Goal: Information Seeking & Learning: Learn about a topic

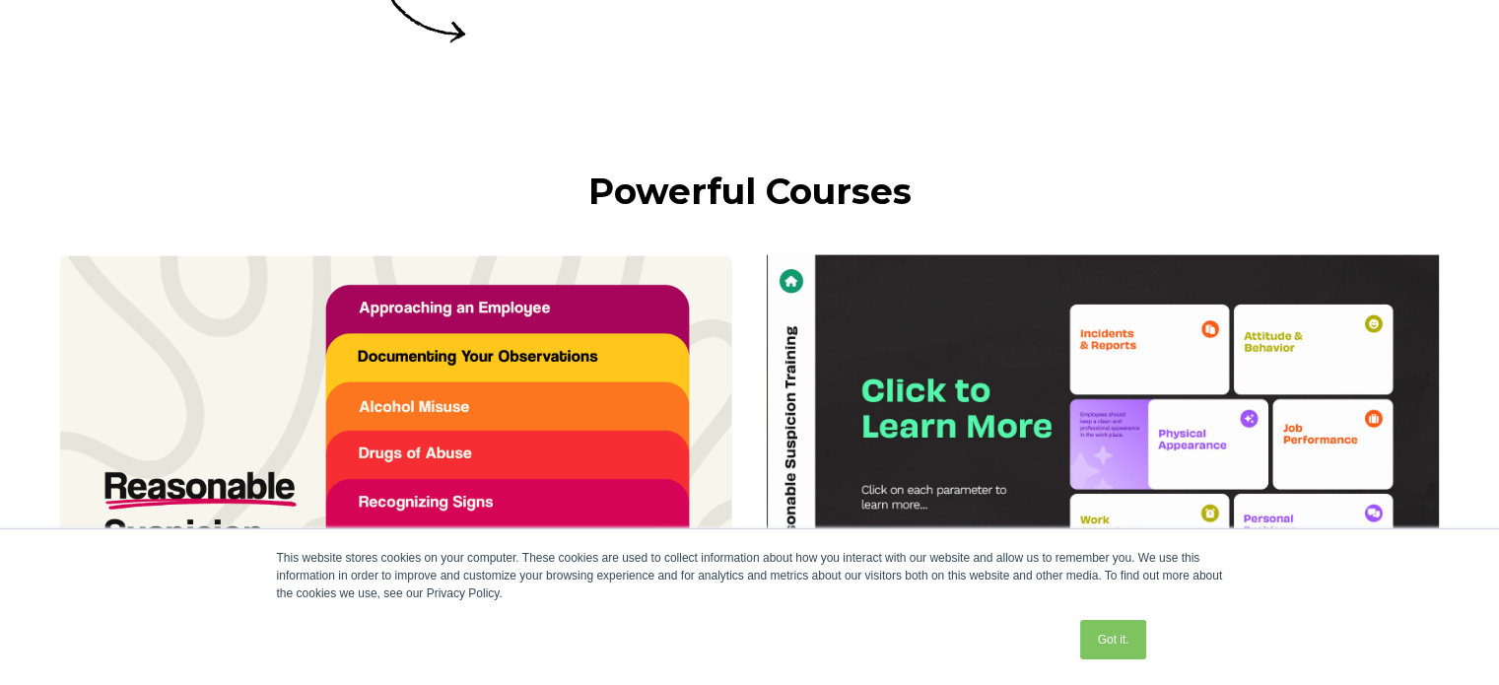
scroll to position [4336, 0]
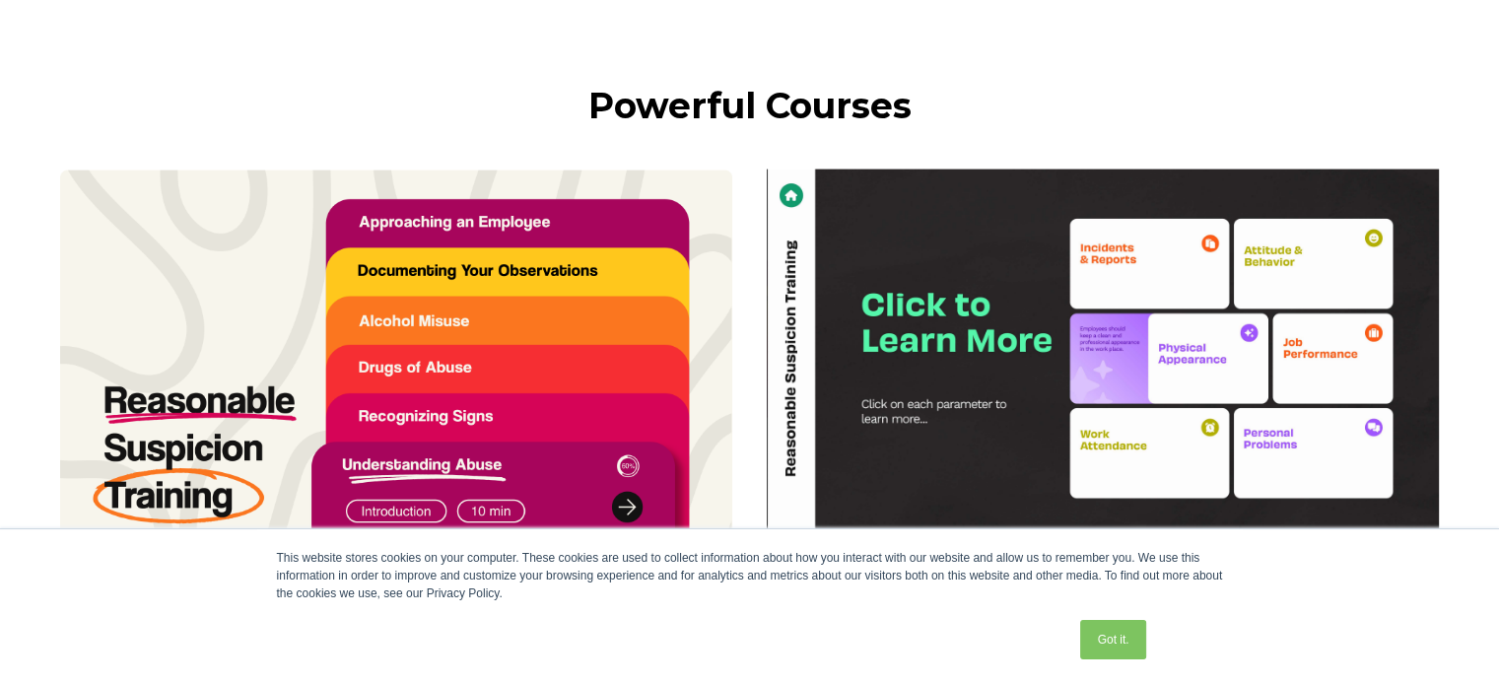
click at [480, 277] on img at bounding box center [396, 360] width 672 height 378
click at [1115, 297] on img at bounding box center [1103, 359] width 672 height 379
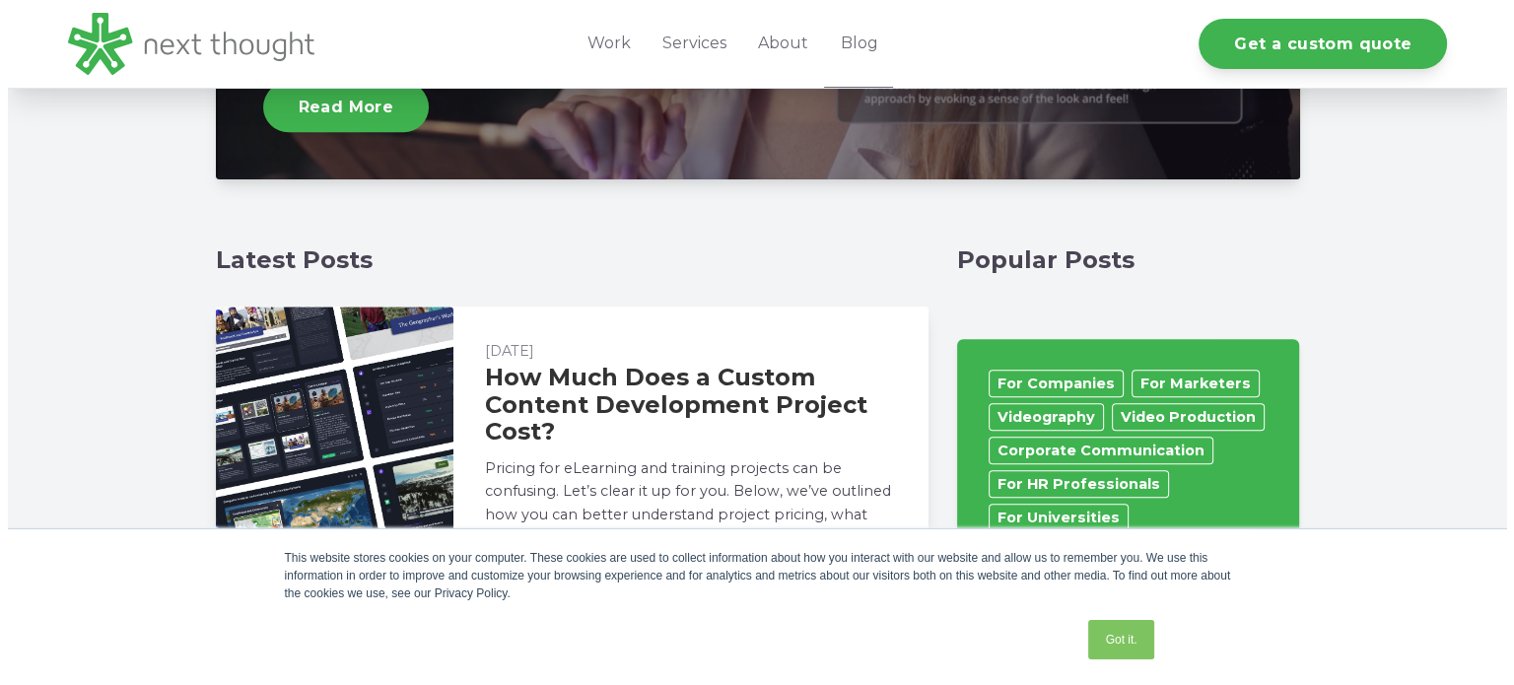
scroll to position [887, 0]
